Goal: Task Accomplishment & Management: Complete application form

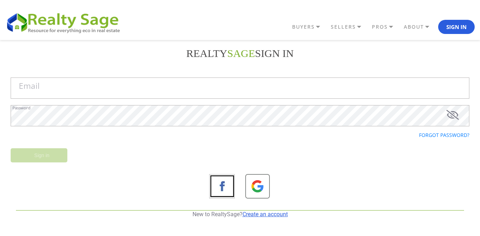
click at [262, 214] on link "Create an account" at bounding box center [264, 214] width 45 height 7
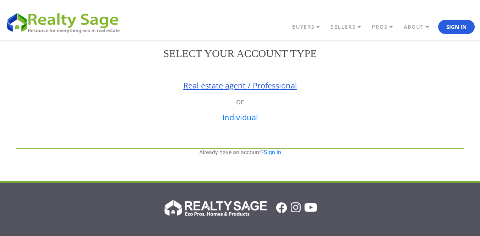
click at [240, 83] on link "Real estate agent / Professional" at bounding box center [240, 85] width 114 height 11
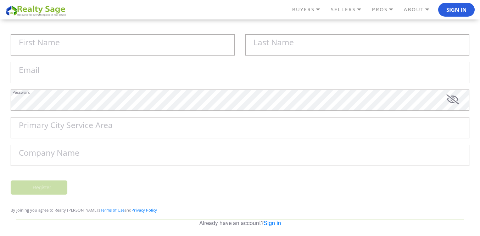
scroll to position [71, 0]
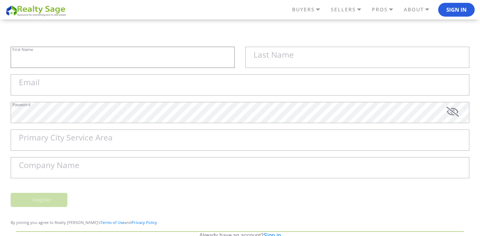
click at [85, 67] on input "First Name" at bounding box center [123, 57] width 224 height 21
paste input "Sell My House Fast [GEOGRAPHIC_DATA] | As Is Cash Home Buyers Bountiful"
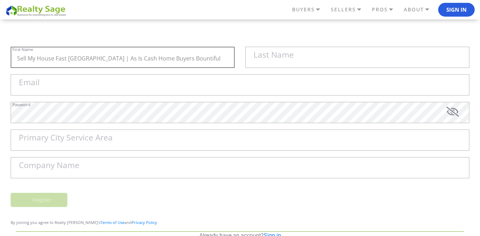
drag, startPoint x: 108, startPoint y: 60, endPoint x: 241, endPoint y: 66, distance: 132.3
click at [240, 66] on div "Sell My House Fast [GEOGRAPHIC_DATA] | As Is Cash Home Buyers Bountiful First N…" at bounding box center [239, 61] width 469 height 28
type input "Sell My House Fast [GEOGRAPHIC_DATA] |"
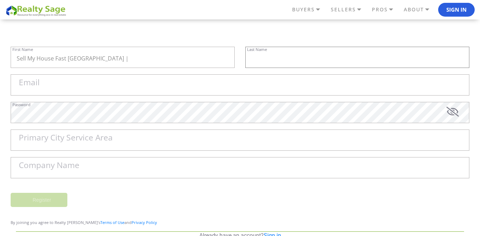
paste input "As Is Cash Home Buyers Bountiful"
type input "As Is Cash Home Buyers Bountiful"
paste input "[EMAIL_ADDRESS][DOMAIN_NAME]"
type input "[EMAIL_ADDRESS][DOMAIN_NAME]"
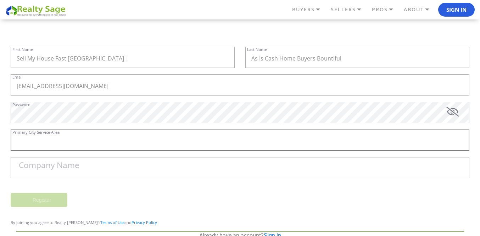
paste input "Bountiful"
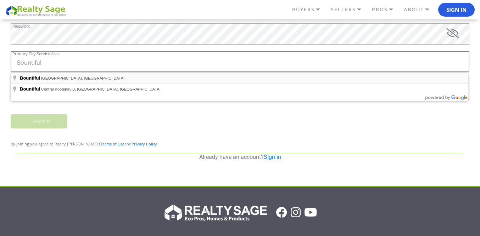
scroll to position [142, 0]
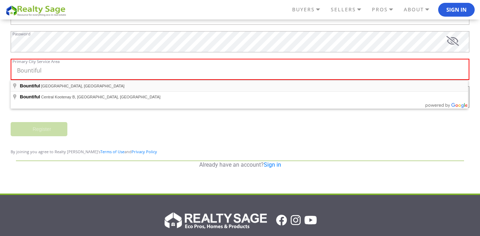
type input "Bountiful, [GEOGRAPHIC_DATA], [GEOGRAPHIC_DATA]"
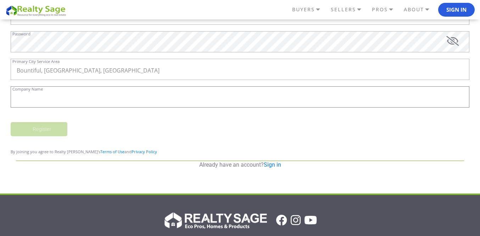
click at [50, 96] on body "BUYERS" at bounding box center [240, 149] width 480 height 583
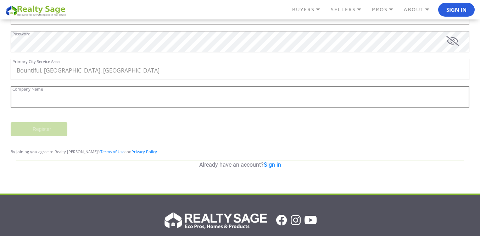
paste input "Sell My House Fast [GEOGRAPHIC_DATA] | As Is Cash Home Buyers Bountiful"
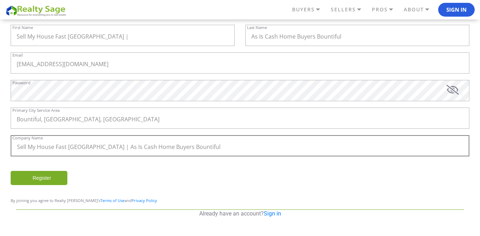
scroll to position [89, 0]
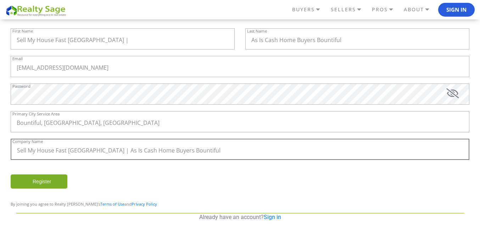
type input "Sell My House Fast [GEOGRAPHIC_DATA] | As Is Cash Home Buyers Bountiful"
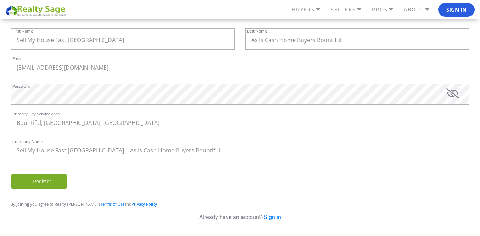
click at [25, 185] on input "Register" at bounding box center [39, 182] width 57 height 14
